Goal: Information Seeking & Learning: Learn about a topic

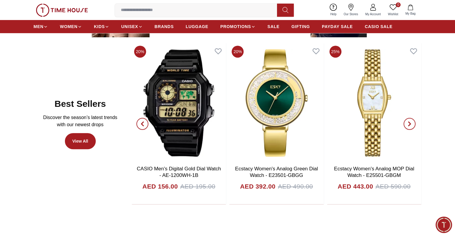
scroll to position [209, 0]
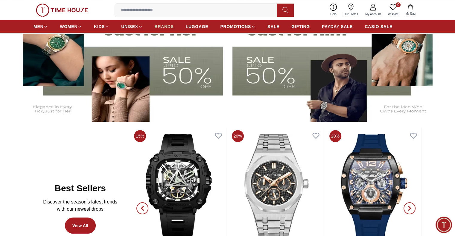
click at [160, 25] on span "BRANDS" at bounding box center [163, 27] width 19 height 6
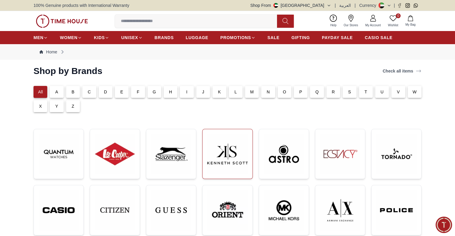
click at [221, 163] on img at bounding box center [227, 154] width 40 height 40
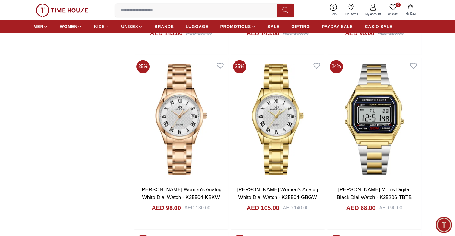
scroll to position [1046, 0]
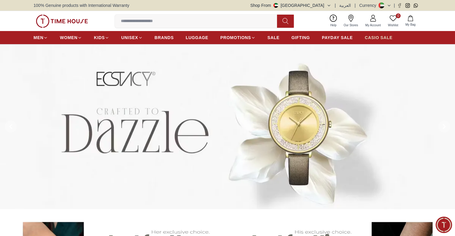
click at [383, 38] on span "CASIO SALE" at bounding box center [378, 38] width 28 height 6
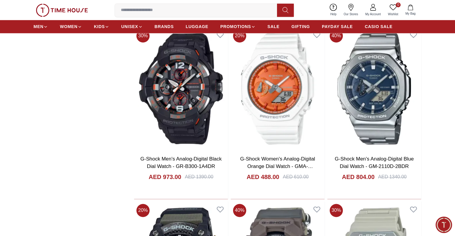
scroll to position [840, 0]
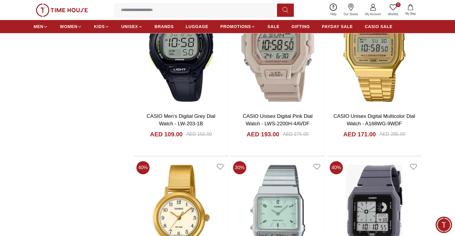
scroll to position [2544, 0]
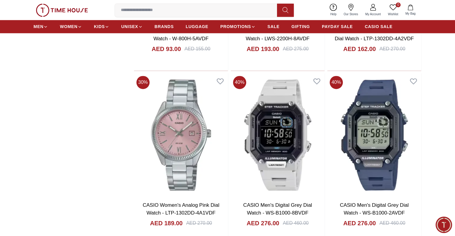
scroll to position [3111, 0]
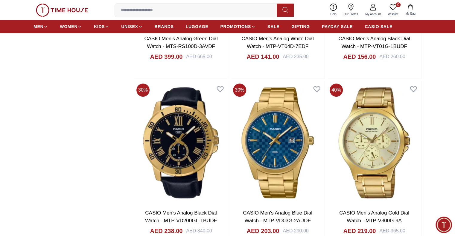
scroll to position [4576, 0]
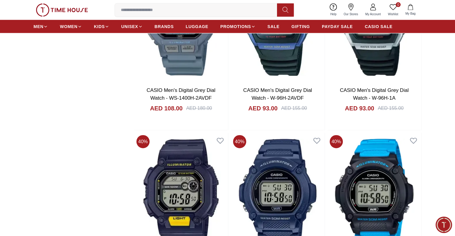
scroll to position [3530, 0]
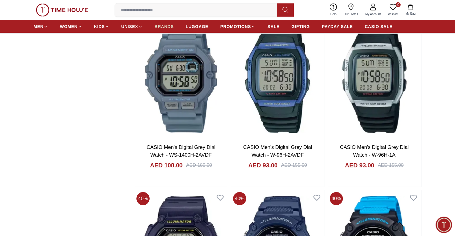
click at [163, 24] on span "BRANDS" at bounding box center [163, 27] width 19 height 6
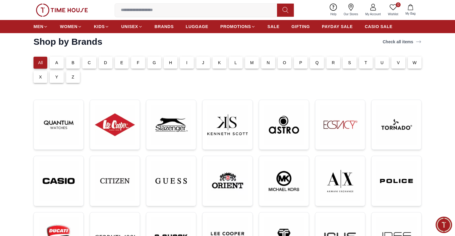
scroll to position [60, 0]
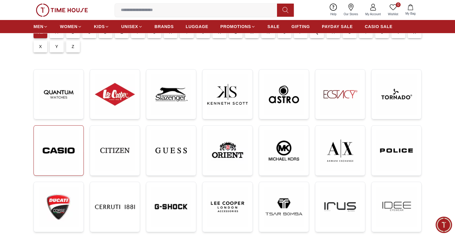
click at [63, 152] on img at bounding box center [59, 151] width 40 height 40
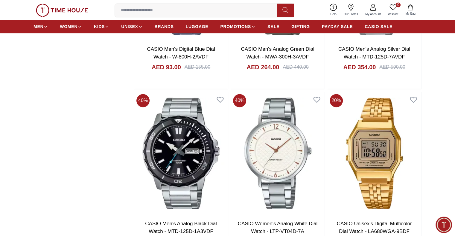
scroll to position [926, 0]
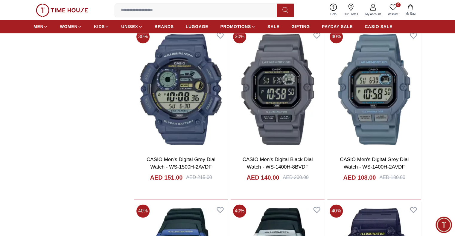
scroll to position [3108, 0]
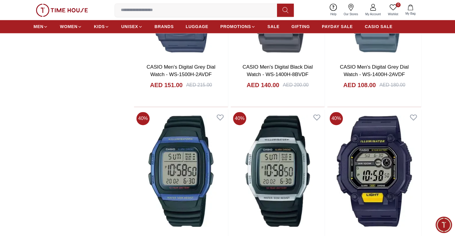
scroll to position [3197, 0]
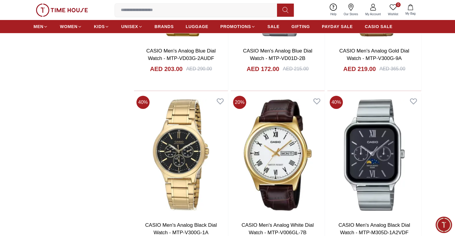
scroll to position [4692, 0]
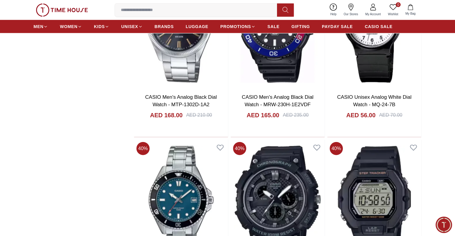
scroll to position [6246, 0]
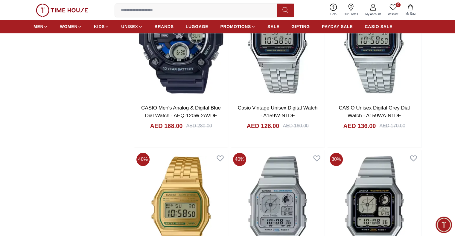
scroll to position [7710, 0]
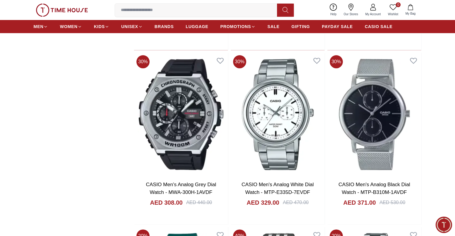
scroll to position [9204, 0]
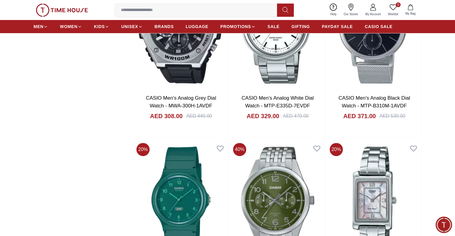
scroll to position [9174, 0]
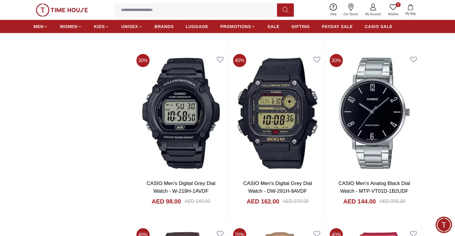
scroll to position [10728, 0]
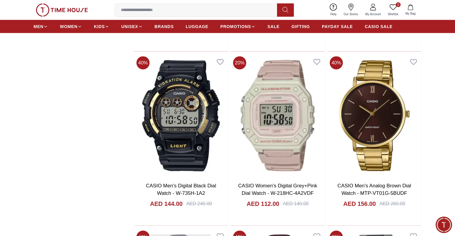
scroll to position [12909, 0]
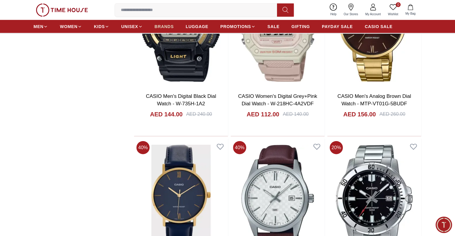
click at [167, 26] on span "BRANDS" at bounding box center [163, 27] width 19 height 6
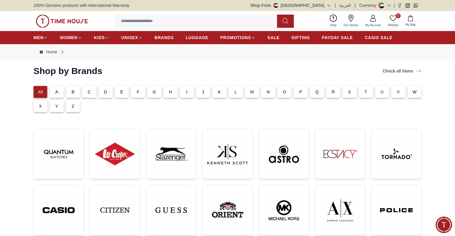
click at [56, 92] on p "A" at bounding box center [56, 92] width 3 height 6
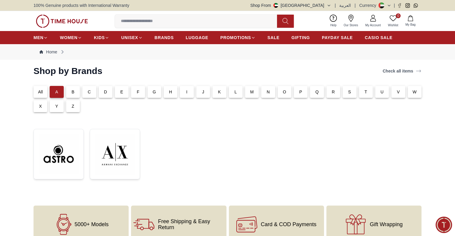
click at [71, 91] on p "B" at bounding box center [72, 92] width 3 height 6
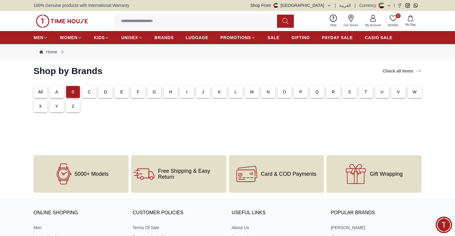
click at [86, 92] on div "C" at bounding box center [89, 92] width 14 height 12
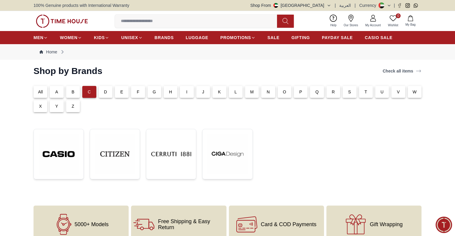
click at [105, 92] on p "D" at bounding box center [105, 92] width 3 height 6
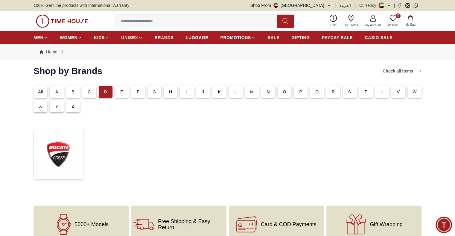
click at [123, 93] on p "E" at bounding box center [121, 92] width 3 height 6
click at [134, 91] on div "F" at bounding box center [138, 92] width 14 height 12
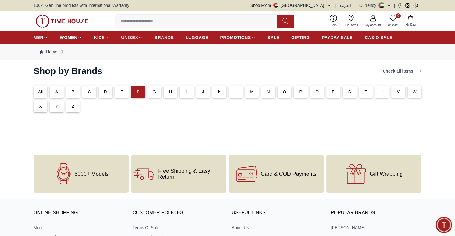
click at [154, 93] on p "G" at bounding box center [153, 92] width 3 height 6
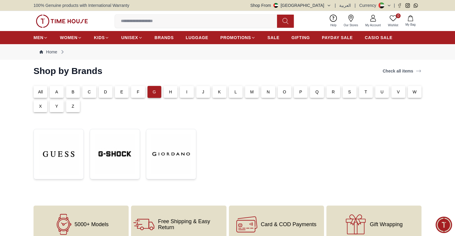
click at [174, 91] on div "H" at bounding box center [170, 92] width 14 height 12
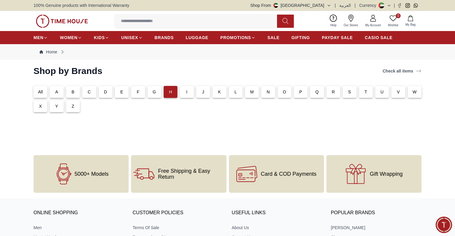
click at [186, 91] on p "I" at bounding box center [186, 92] width 1 height 6
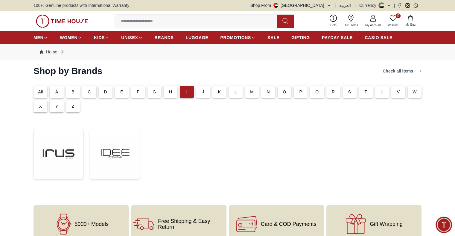
click at [206, 94] on div "J" at bounding box center [203, 92] width 14 height 12
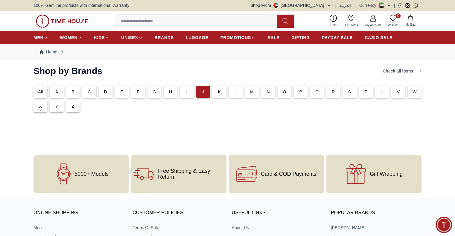
click at [217, 92] on div "K" at bounding box center [219, 92] width 14 height 12
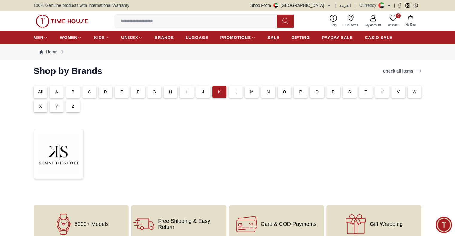
click at [241, 94] on div "L" at bounding box center [236, 92] width 14 height 12
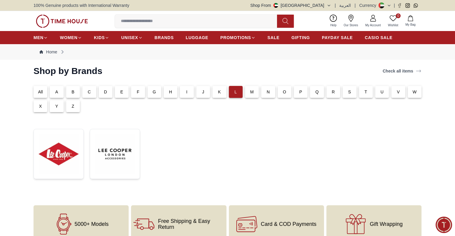
click at [247, 91] on div "M" at bounding box center [252, 92] width 14 height 12
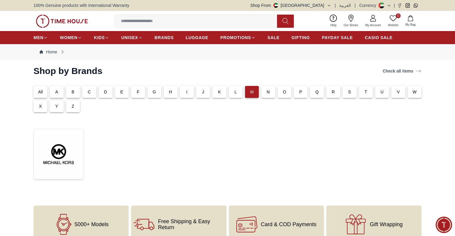
click at [266, 91] on p "N" at bounding box center [267, 92] width 3 height 6
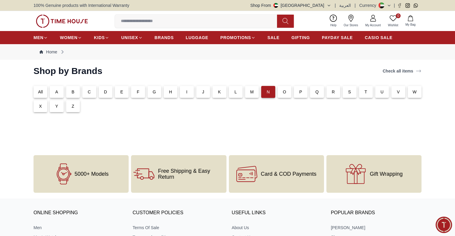
click at [284, 92] on p "O" at bounding box center [283, 92] width 3 height 6
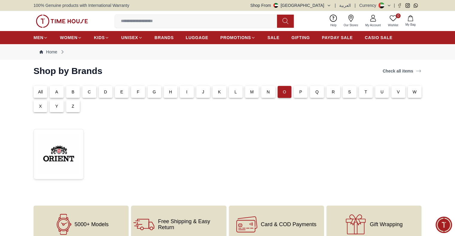
click at [302, 92] on div "P" at bounding box center [300, 92] width 14 height 12
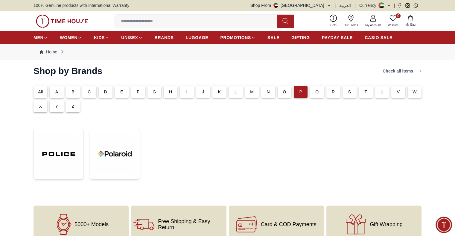
click at [314, 94] on div "Q" at bounding box center [317, 92] width 14 height 12
click at [331, 94] on p "R" at bounding box center [332, 92] width 3 height 6
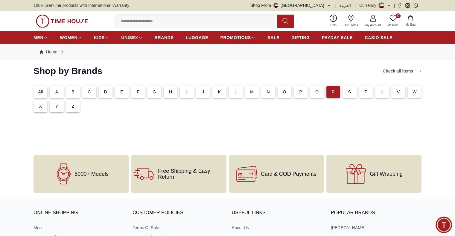
click at [348, 92] on p "S" at bounding box center [349, 92] width 3 height 6
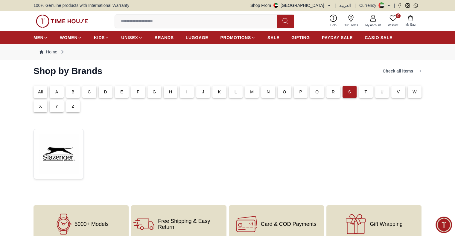
click at [366, 91] on p "T" at bounding box center [365, 92] width 3 height 6
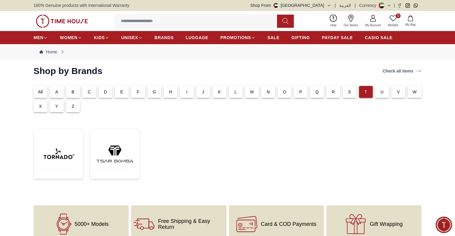
click at [383, 88] on div "U" at bounding box center [382, 92] width 14 height 12
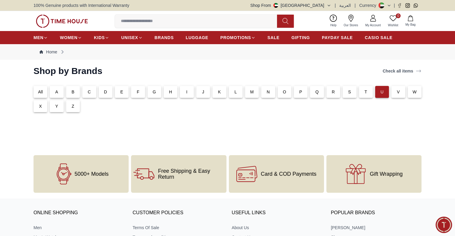
click at [398, 91] on p "V" at bounding box center [398, 92] width 3 height 6
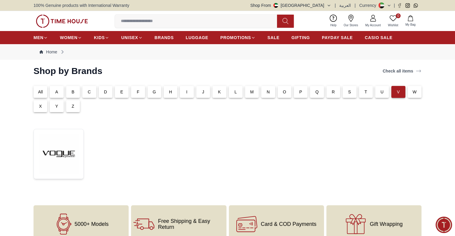
click at [412, 91] on p "W" at bounding box center [414, 92] width 4 height 6
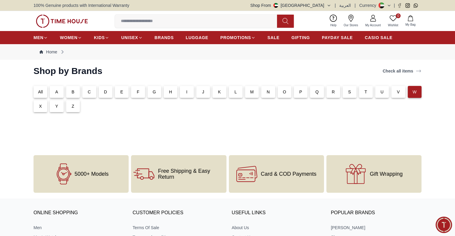
click at [39, 108] on p "X" at bounding box center [40, 106] width 3 height 6
click at [59, 110] on div "Y" at bounding box center [57, 106] width 14 height 12
click at [72, 106] on p "Z" at bounding box center [73, 106] width 3 height 6
click at [40, 95] on div "All" at bounding box center [40, 92] width 14 height 12
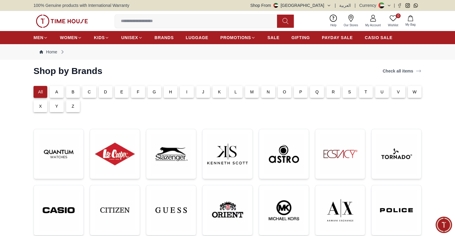
scroll to position [90, 0]
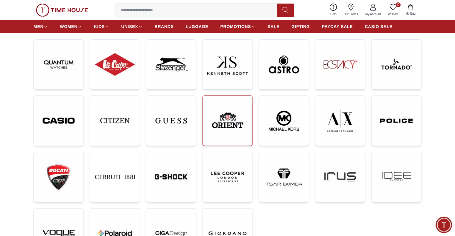
click at [234, 108] on img at bounding box center [227, 121] width 40 height 40
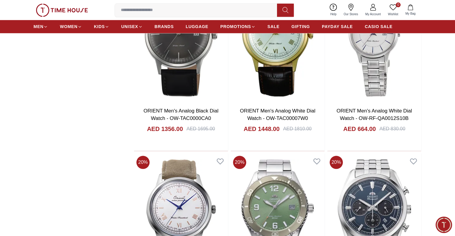
scroll to position [657, 0]
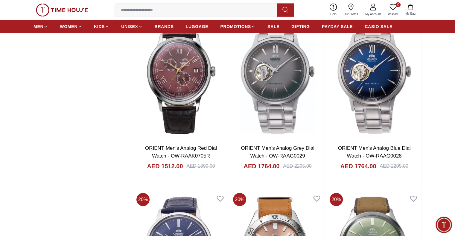
scroll to position [1554, 0]
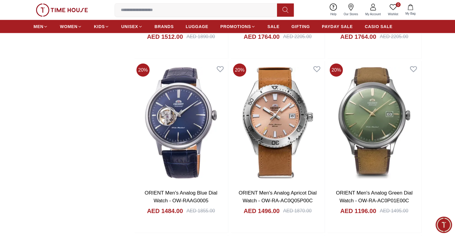
scroll to position [1614, 0]
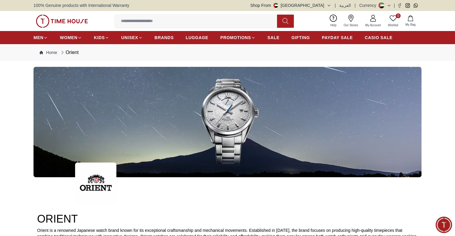
scroll to position [1614, 0]
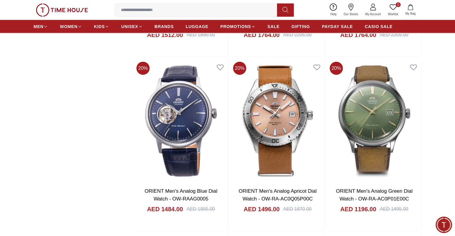
click at [154, 25] on ul "MEN WOMEN KIDS UNISEX BRANDS LUGGAGE PROMOTIONS SALE GIFTING PAYDAY SALE CASIO …" at bounding box center [212, 26] width 359 height 11
click at [157, 25] on span "BRANDS" at bounding box center [163, 27] width 19 height 6
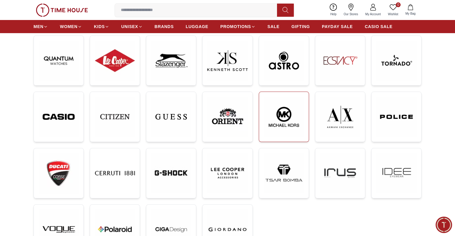
scroll to position [120, 0]
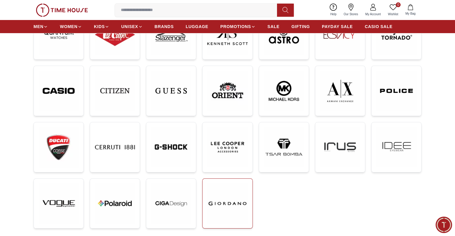
click at [235, 198] on img at bounding box center [227, 204] width 40 height 40
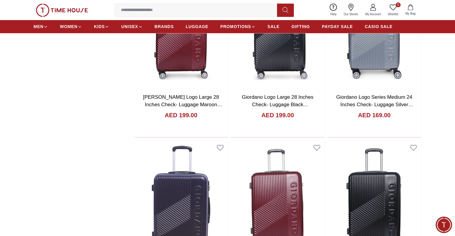
scroll to position [777, 0]
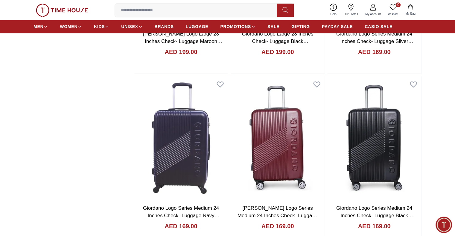
click at [65, 8] on img at bounding box center [62, 10] width 52 height 13
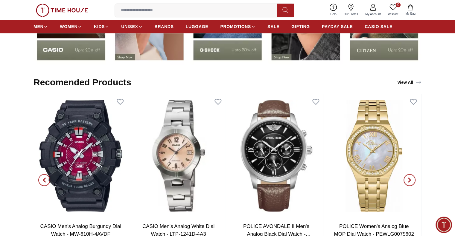
scroll to position [956, 0]
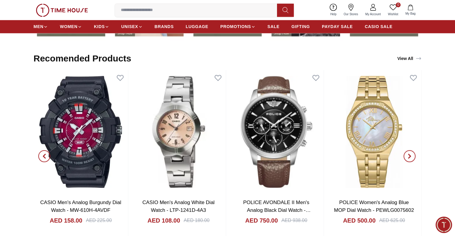
drag, startPoint x: 411, startPoint y: 117, endPoint x: 423, endPoint y: 117, distance: 12.6
click at [423, 117] on section "Recomended Products View All CASIO Men's Digital Black Dial Watch - A130WEGG-1A…" at bounding box center [227, 145] width 455 height 196
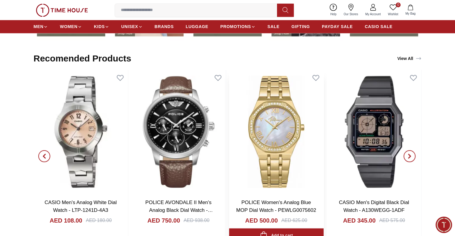
click at [323, 119] on img at bounding box center [276, 132] width 94 height 124
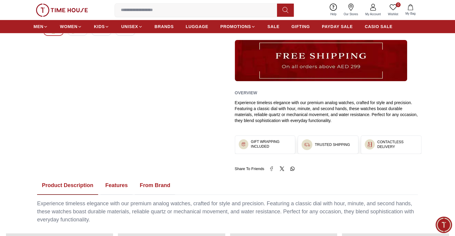
scroll to position [299, 0]
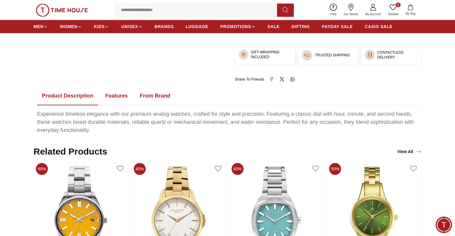
click at [105, 93] on button "Features" at bounding box center [116, 96] width 32 height 19
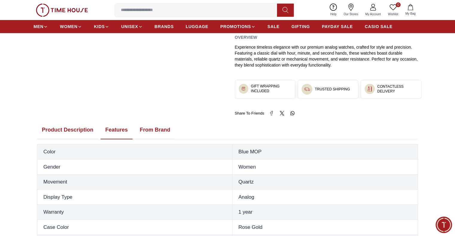
scroll to position [269, 0]
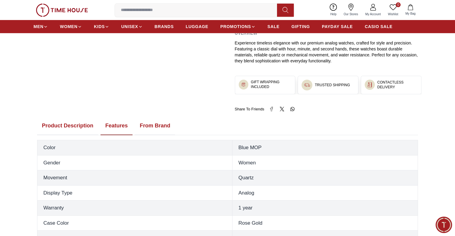
click at [72, 122] on button "Product Description" at bounding box center [67, 126] width 61 height 19
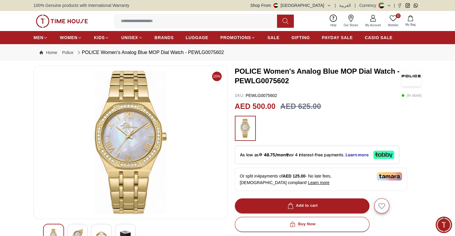
scroll to position [90, 0]
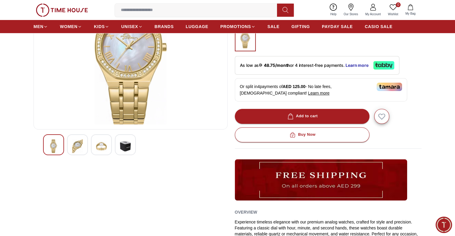
click at [79, 150] on img at bounding box center [77, 147] width 11 height 14
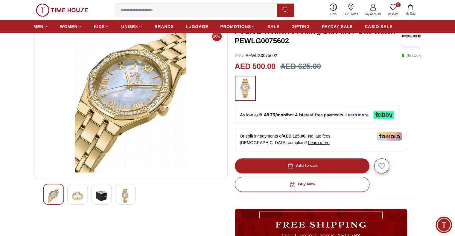
scroll to position [30, 0]
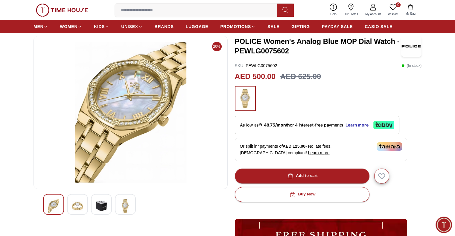
click at [73, 198] on div at bounding box center [77, 204] width 21 height 21
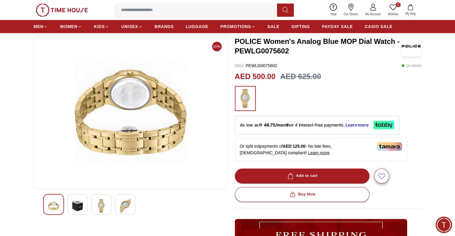
click at [73, 198] on div at bounding box center [77, 204] width 21 height 21
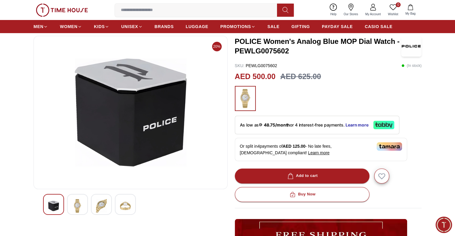
click at [204, 194] on div at bounding box center [130, 204] width 175 height 21
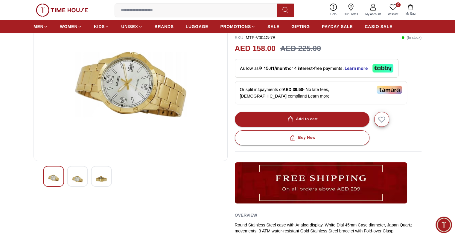
scroll to position [90, 0]
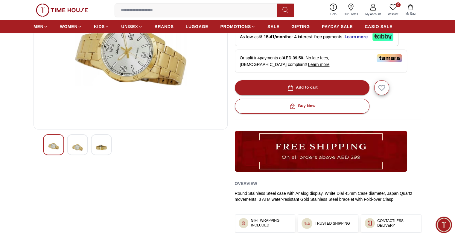
click at [81, 149] on img at bounding box center [77, 148] width 11 height 16
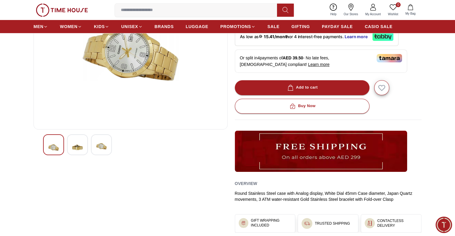
click at [81, 149] on img at bounding box center [77, 148] width 11 height 16
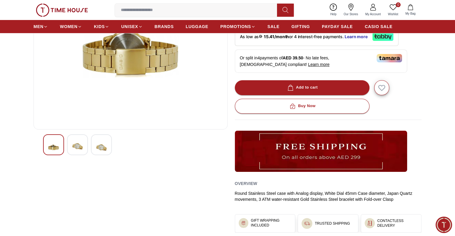
click at [81, 148] on img at bounding box center [77, 147] width 11 height 14
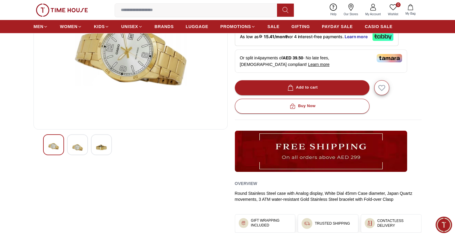
click at [81, 148] on img at bounding box center [77, 148] width 11 height 16
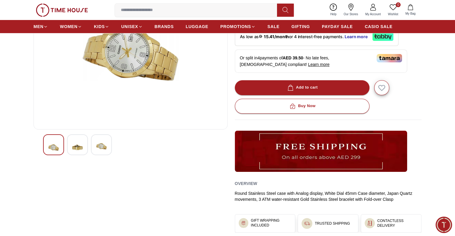
click at [82, 150] on img at bounding box center [77, 148] width 11 height 16
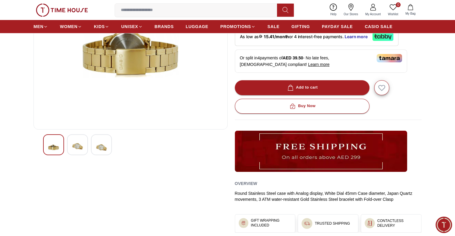
scroll to position [0, 0]
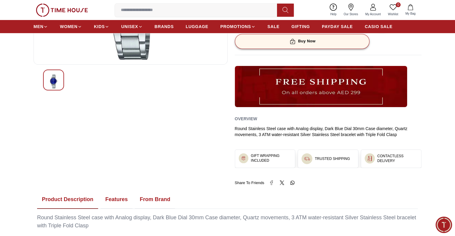
scroll to position [90, 0]
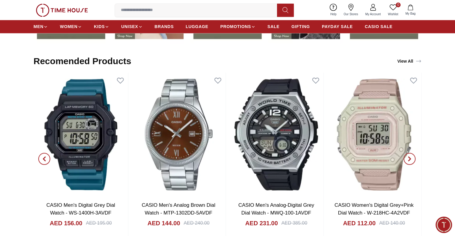
scroll to position [986, 0]
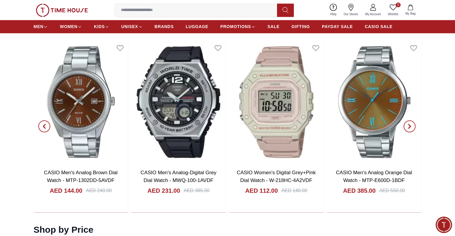
click at [408, 123] on span "button" at bounding box center [409, 126] width 12 height 12
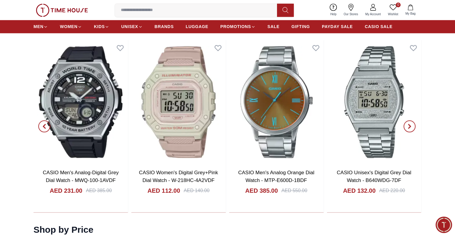
click at [407, 124] on icon "button" at bounding box center [409, 126] width 5 height 5
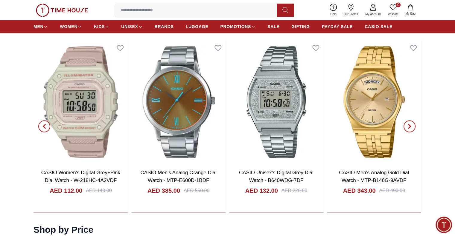
click at [407, 124] on icon "button" at bounding box center [409, 126] width 5 height 5
